Goal: Task Accomplishment & Management: Manage account settings

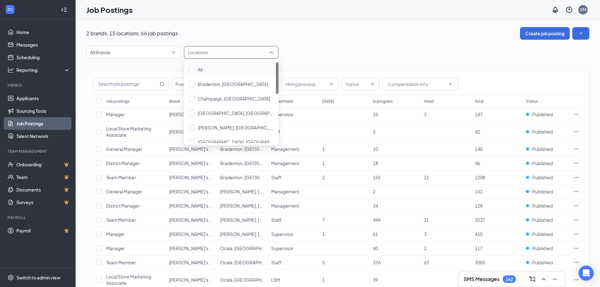
click at [273, 53] on div "Locations" at bounding box center [231, 52] width 94 height 13
click at [208, 35] on div "2 brands, 15 locations, 66 job postings Create job posting" at bounding box center [337, 33] width 503 height 13
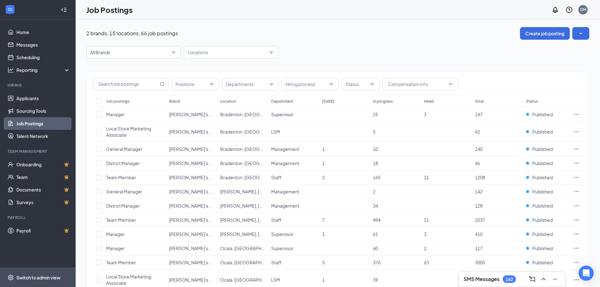
click at [36, 278] on div "Switch to admin view" at bounding box center [38, 277] width 44 height 6
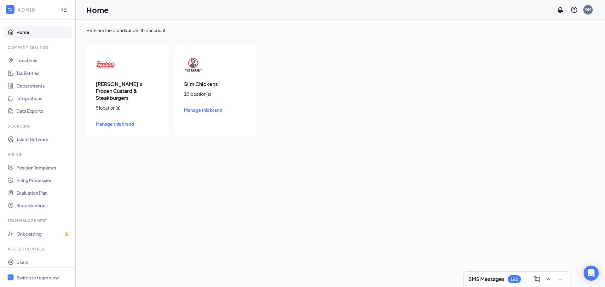
click at [201, 112] on span "Manage this brand" at bounding box center [203, 110] width 38 height 6
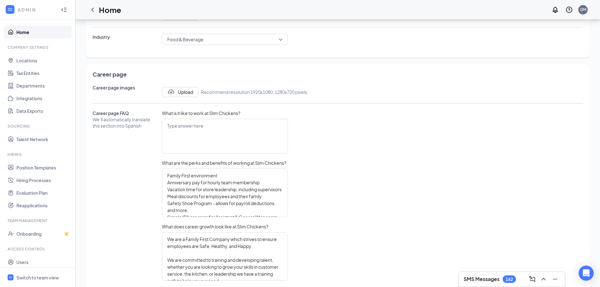
scroll to position [249, 0]
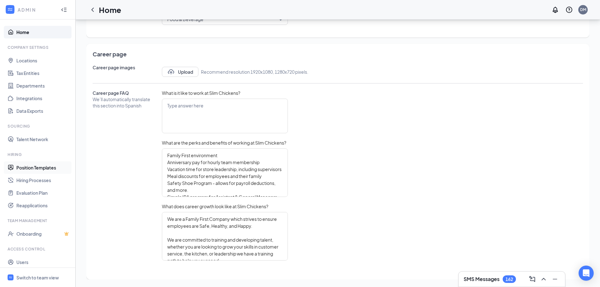
click at [30, 168] on link "Position Templates" at bounding box center [43, 167] width 54 height 13
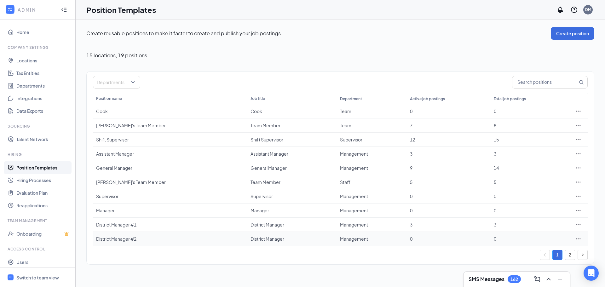
click at [160, 238] on div "District Manager #2" at bounding box center [170, 239] width 148 height 6
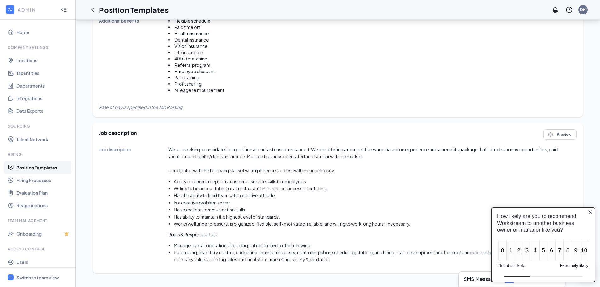
scroll to position [33, 0]
